Goal: Transaction & Acquisition: Purchase product/service

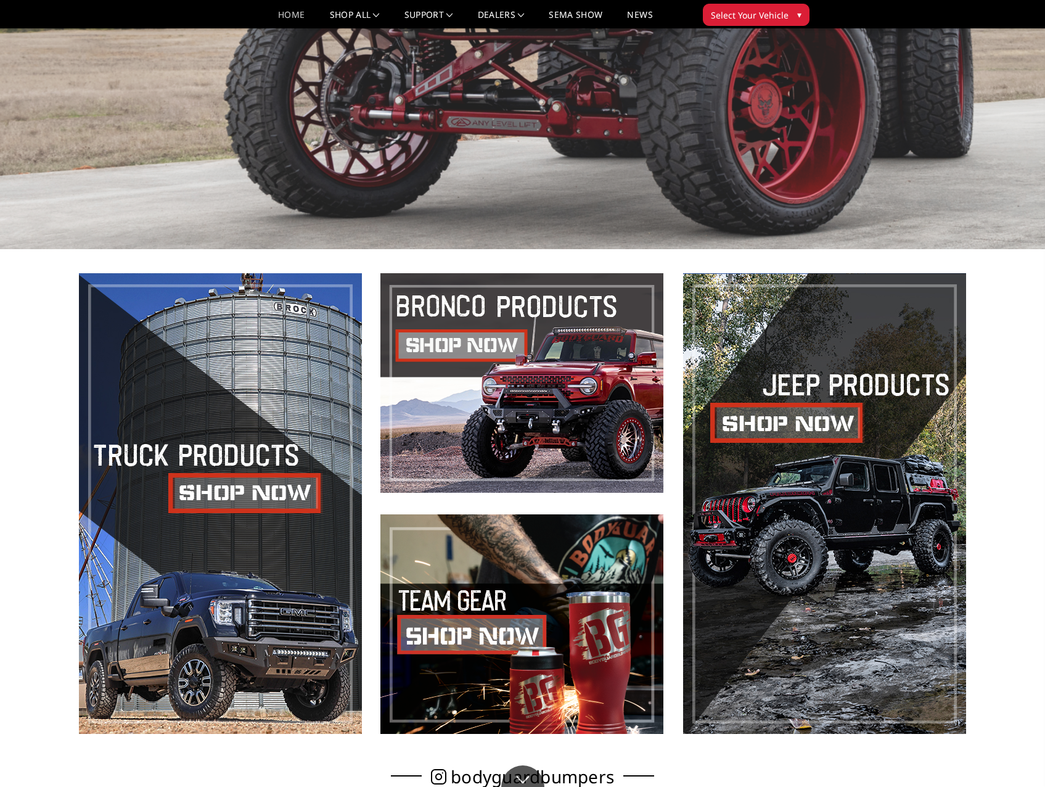
scroll to position [308, 0]
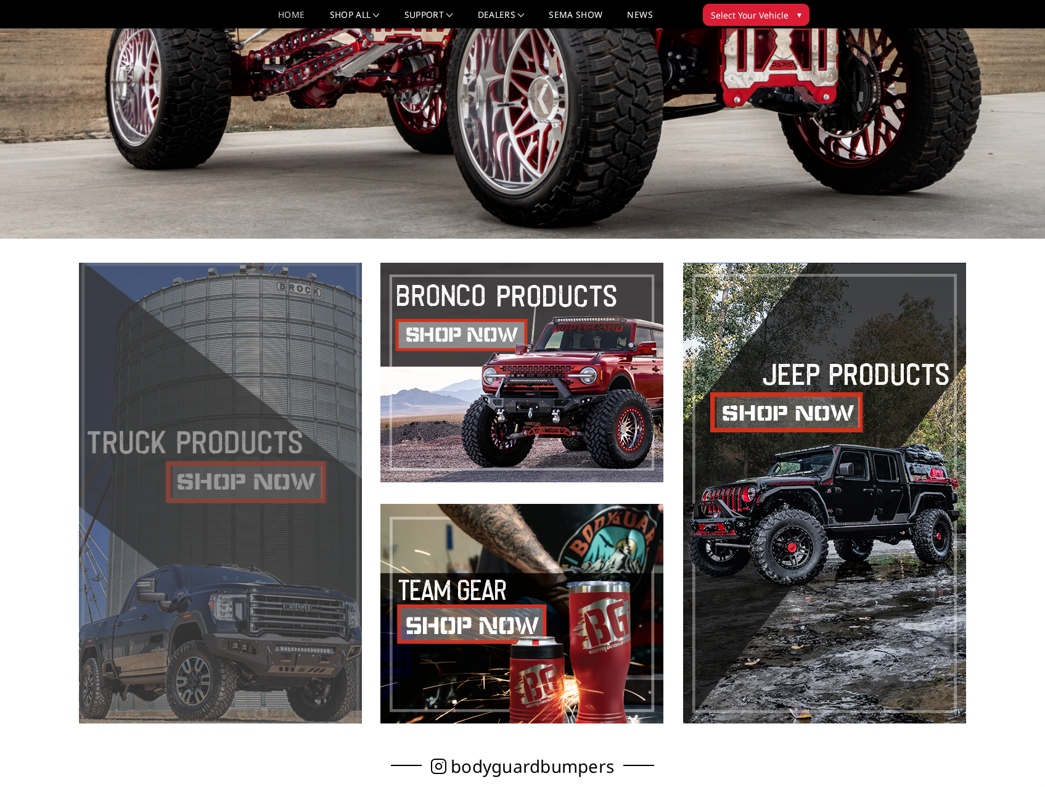
click at [295, 463] on span at bounding box center [220, 493] width 283 height 461
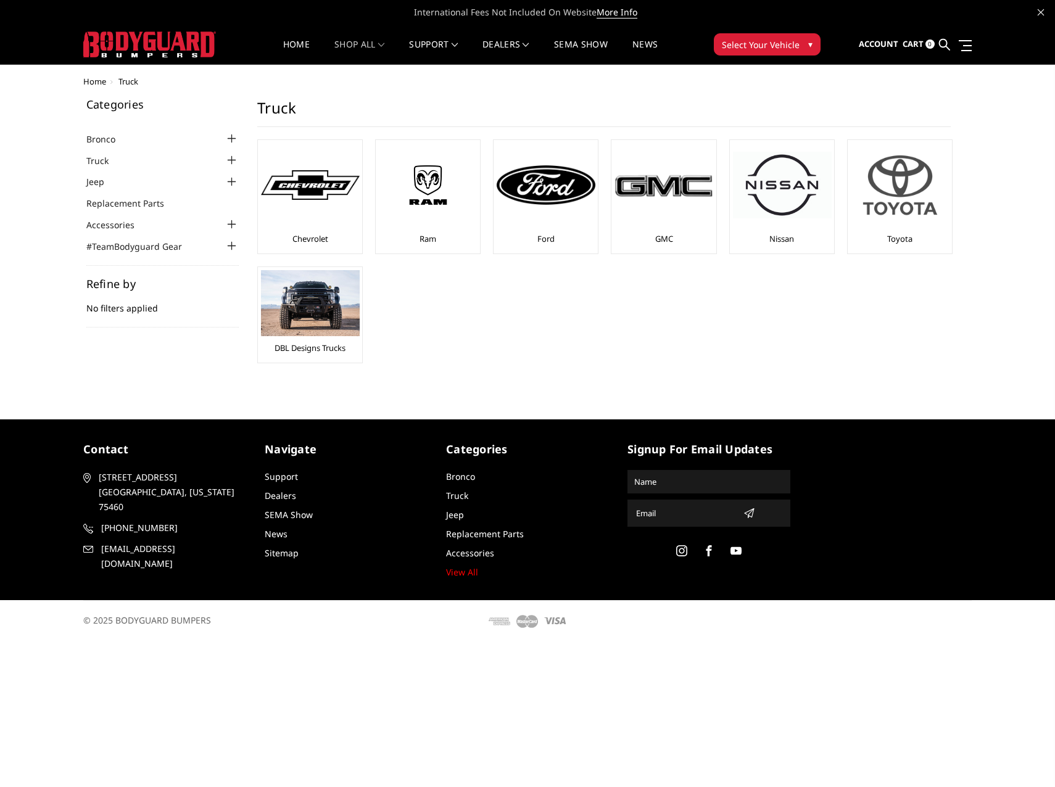
click at [908, 197] on img at bounding box center [900, 185] width 99 height 84
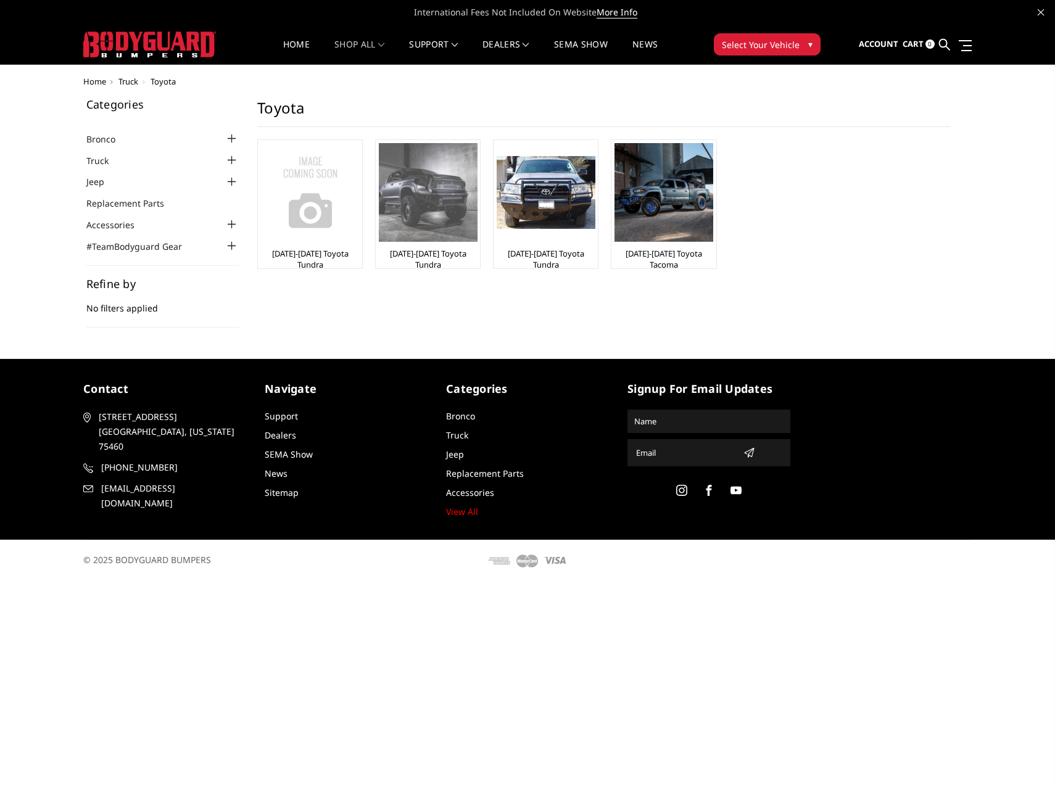
click at [443, 209] on img at bounding box center [428, 192] width 99 height 99
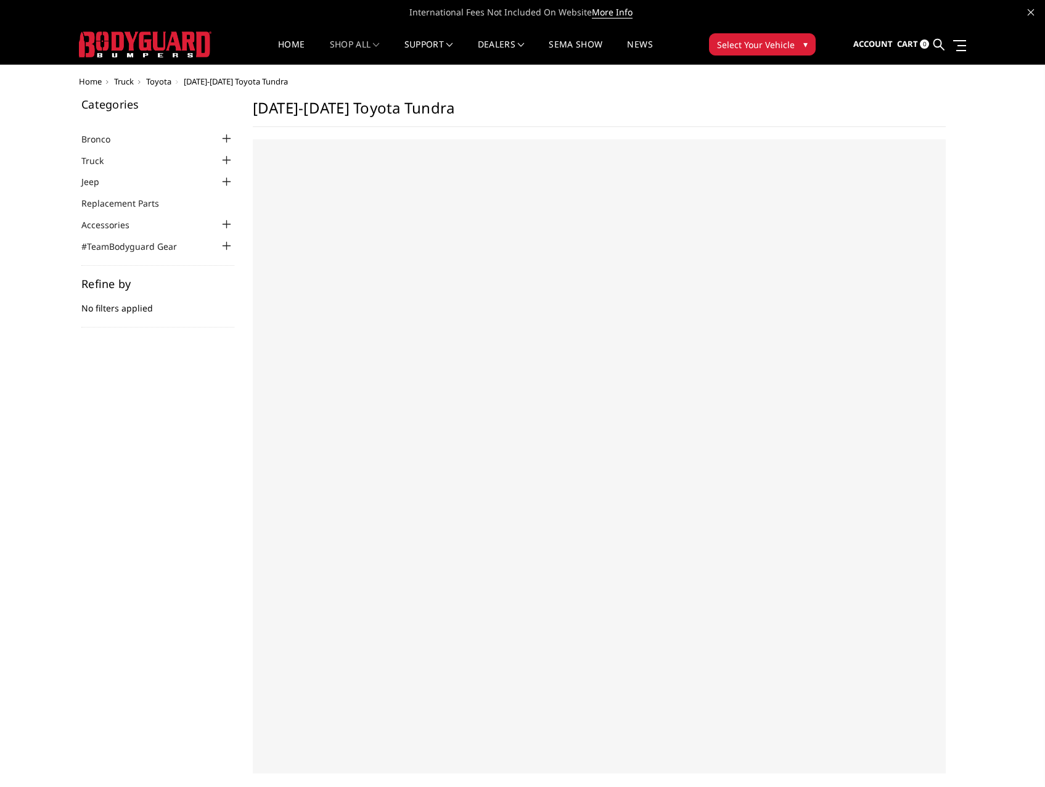
select select "US"
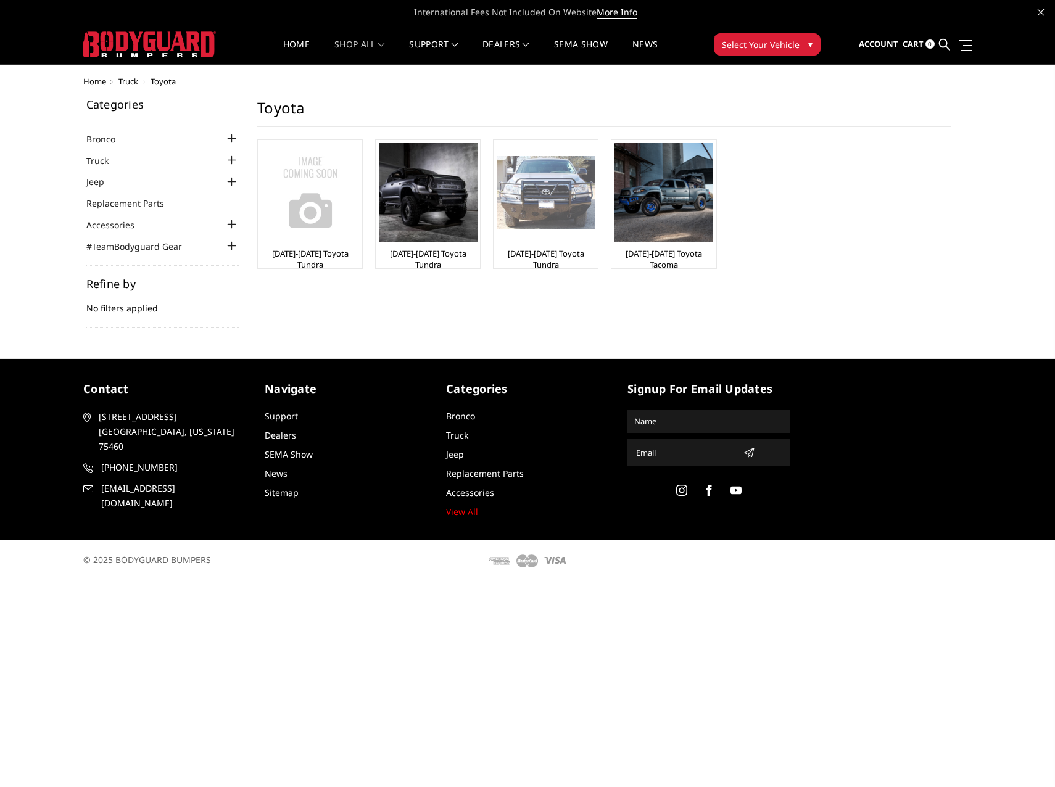
click at [569, 213] on img at bounding box center [545, 192] width 99 height 73
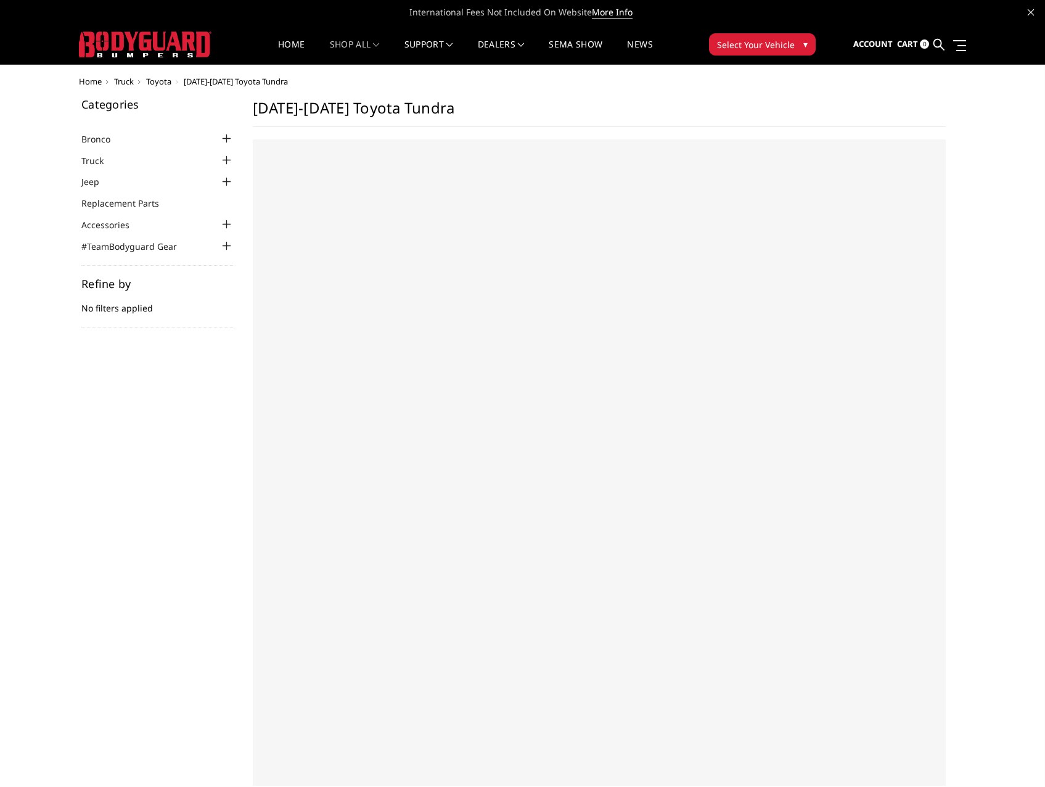
select select "US"
